Goal: Information Seeking & Learning: Compare options

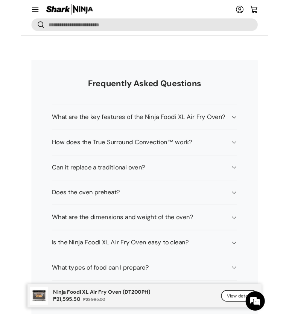
scroll to position [3973, 0]
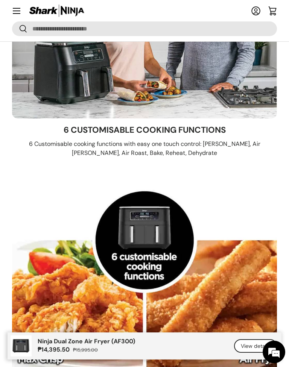
scroll to position [2335, 0]
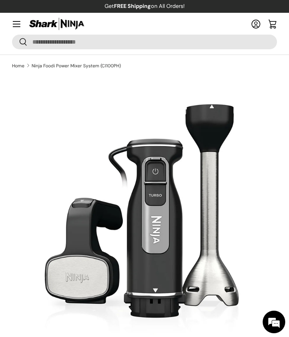
scroll to position [0, 534]
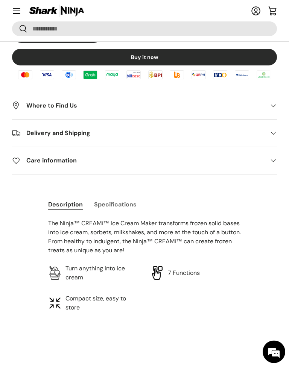
click at [204, 279] on li "7 Functions" at bounding box center [195, 273] width 90 height 18
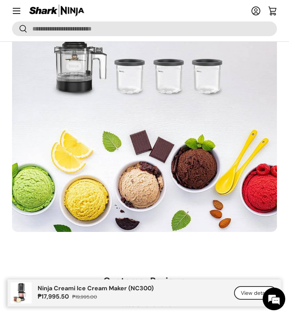
scroll to position [3774, 0]
